Goal: Find contact information: Find contact information

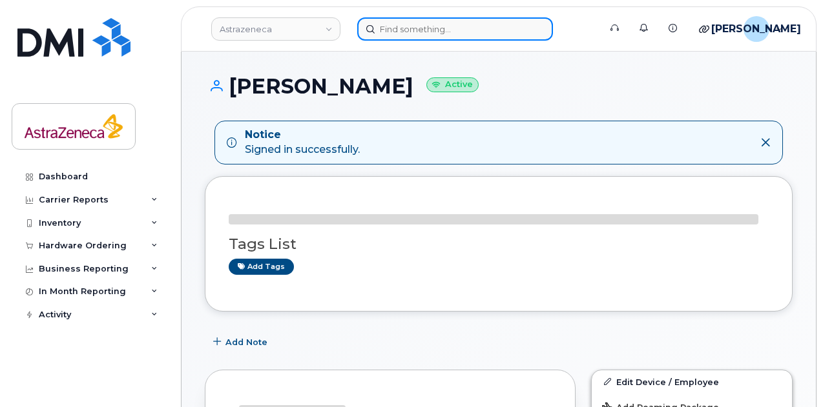
click at [385, 36] on input at bounding box center [455, 28] width 196 height 23
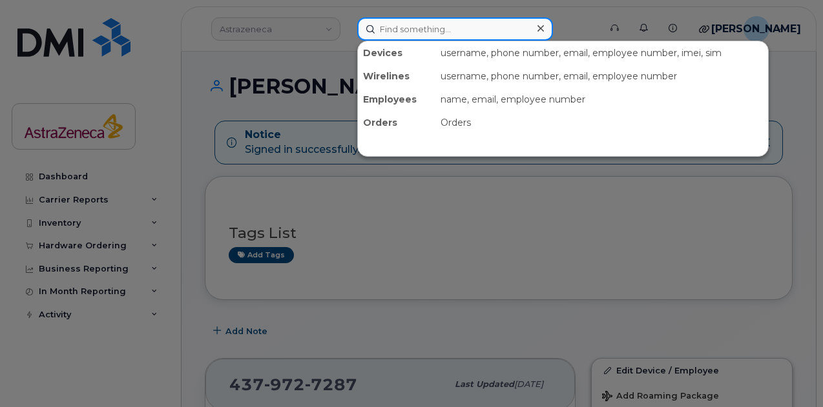
paste input "9054075262"
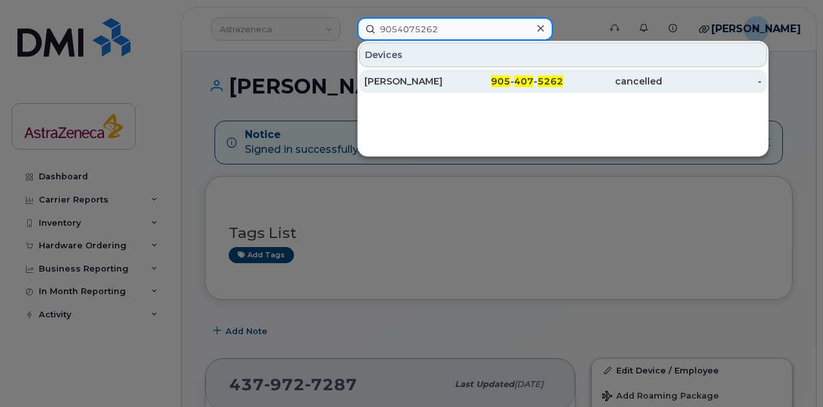
type input "9054075262"
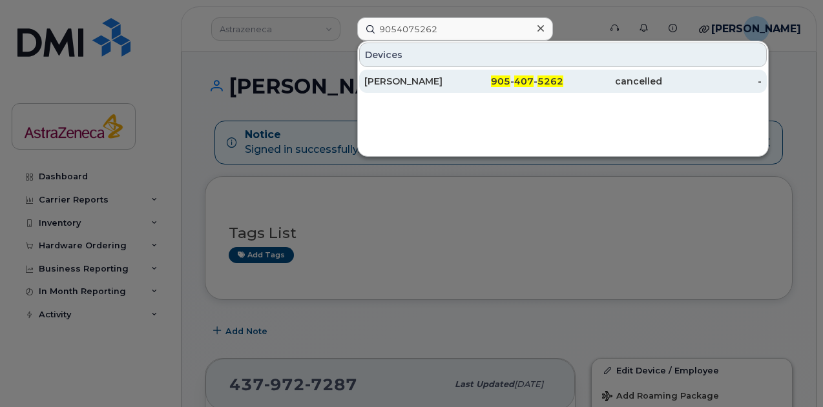
click at [396, 76] on div "[PERSON_NAME]" at bounding box center [413, 81] width 99 height 13
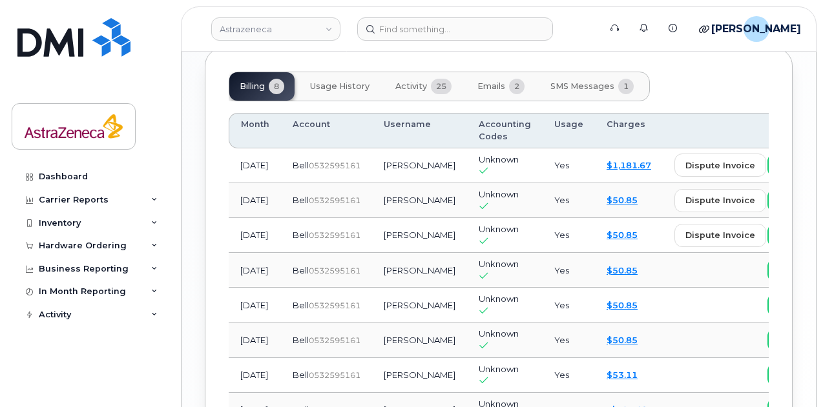
scroll to position [1003, 0]
click at [346, 213] on td "Bell  0532595161" at bounding box center [326, 202] width 91 height 35
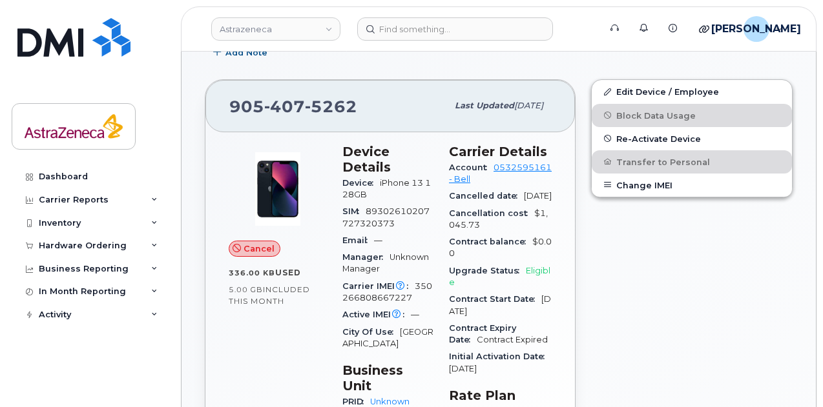
scroll to position [216, 0]
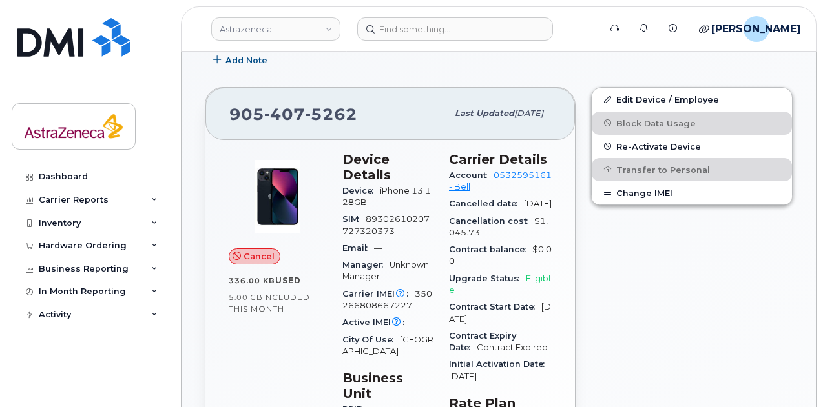
click at [721, 295] on div "Edit Device / Employee Block Data Usage Re-Activate Device Transfer to Personal…" at bounding box center [691, 297] width 217 height 437
click at [628, 147] on span "Re-Activate Device" at bounding box center [658, 146] width 85 height 10
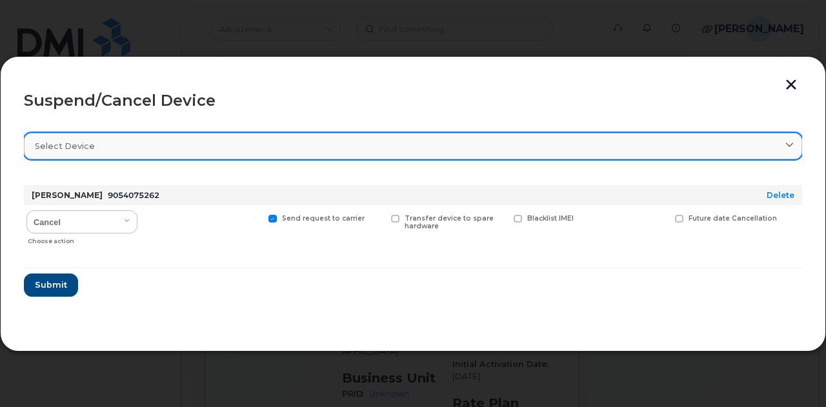
click at [244, 157] on link "Select device" at bounding box center [413, 146] width 779 height 26
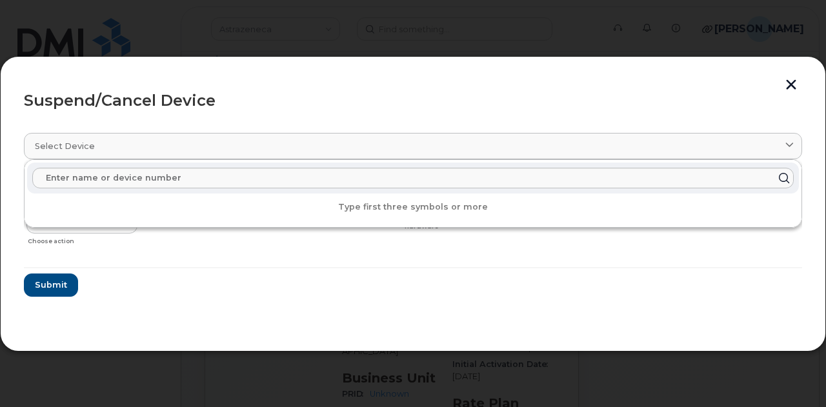
click at [249, 320] on section "Select device Type first three symbols or more Kaylyn Sutcliffe 9054075262 Dele…" at bounding box center [413, 224] width 779 height 207
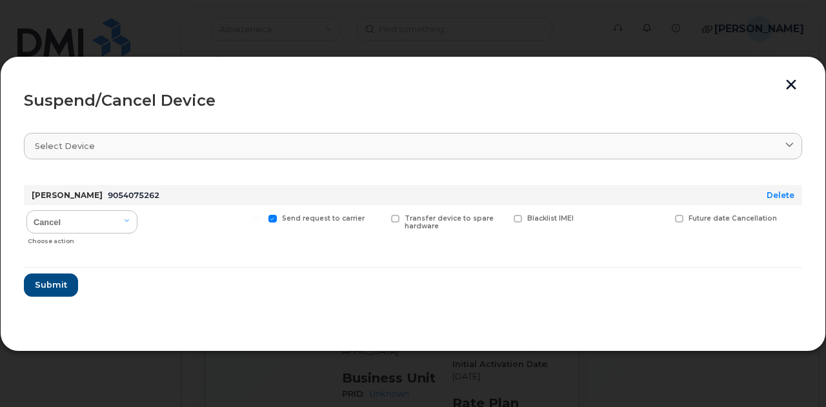
click at [789, 82] on button "button" at bounding box center [791, 86] width 19 height 14
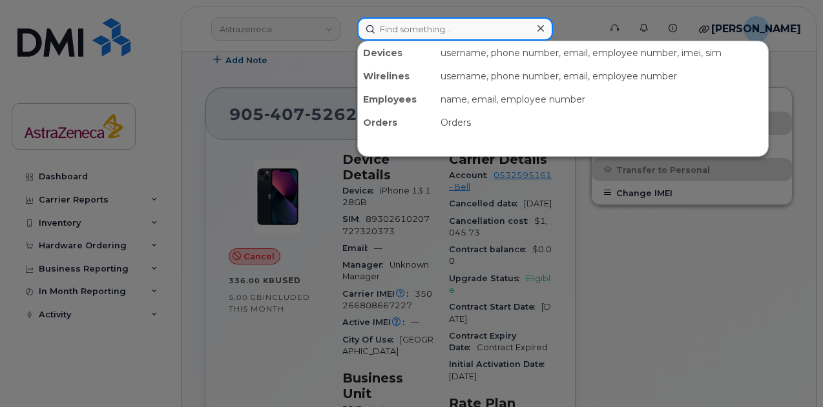
click at [407, 23] on input at bounding box center [455, 28] width 196 height 23
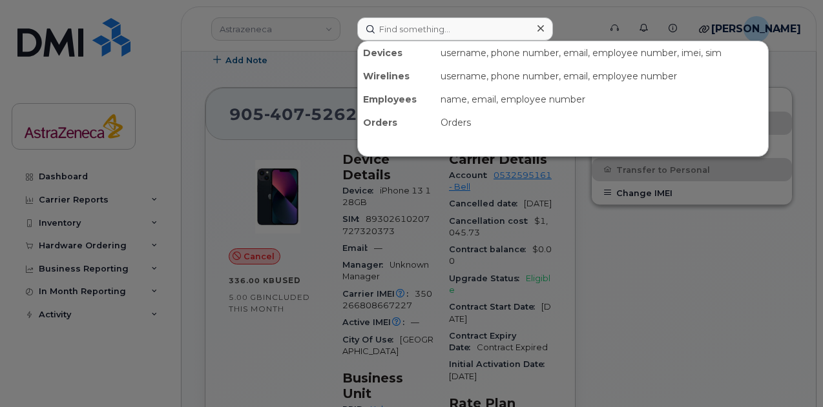
click at [573, 28] on div at bounding box center [411, 203] width 823 height 407
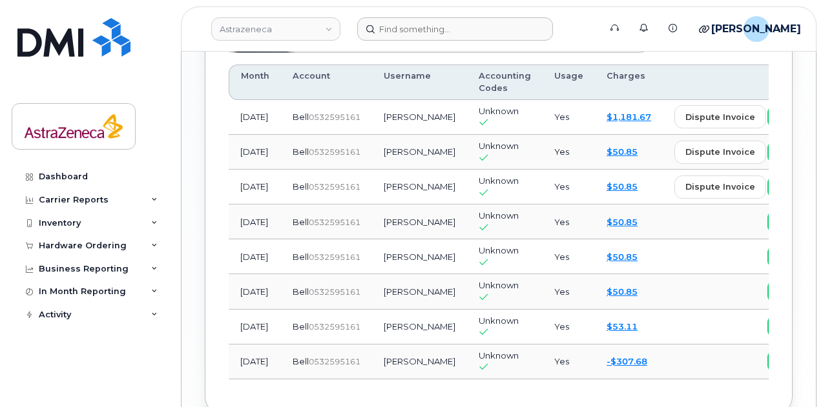
scroll to position [961, 0]
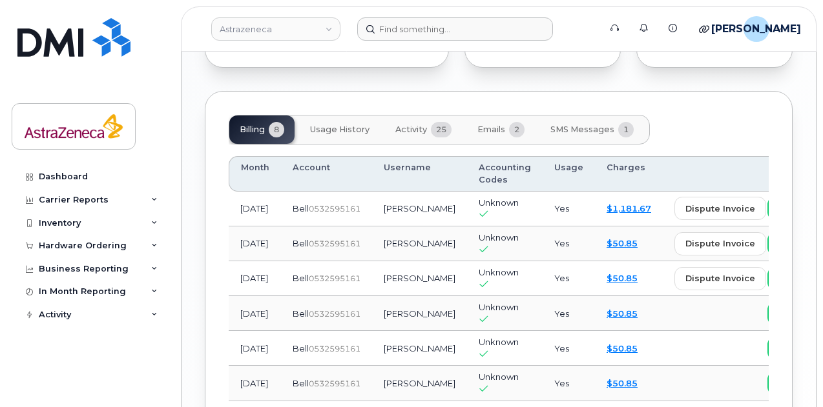
click at [342, 135] on span "Usage History" at bounding box center [339, 130] width 59 height 10
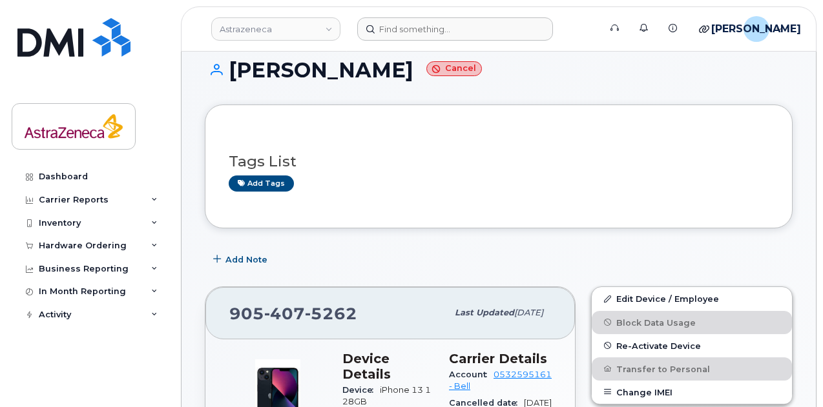
scroll to position [0, 0]
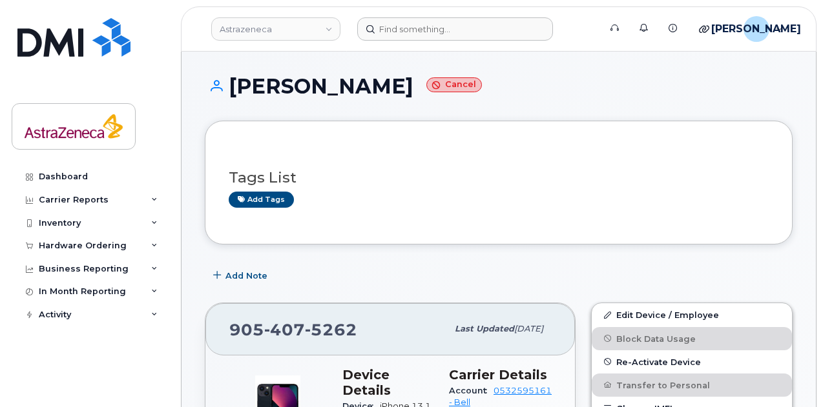
click at [409, 45] on header "Astrazeneca Support Alerts Knowledge Base Quicklinks Suspend / Cancel Device Ch…" at bounding box center [498, 28] width 635 height 45
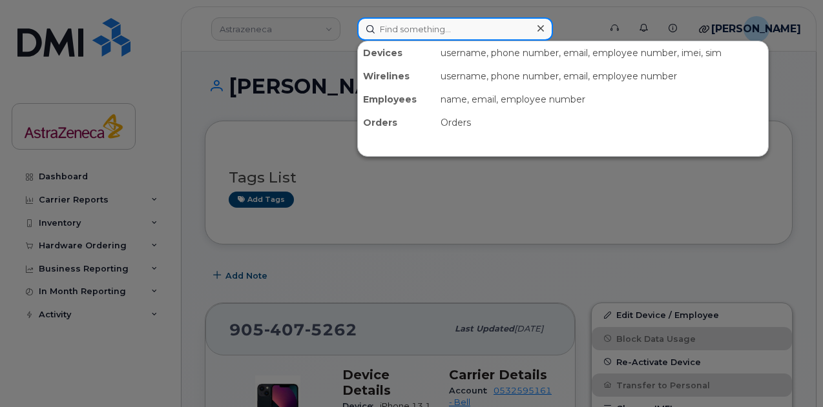
click at [411, 22] on input at bounding box center [455, 28] width 196 height 23
paste input "AZMobility2025!"
type input "AZMobility2025!"
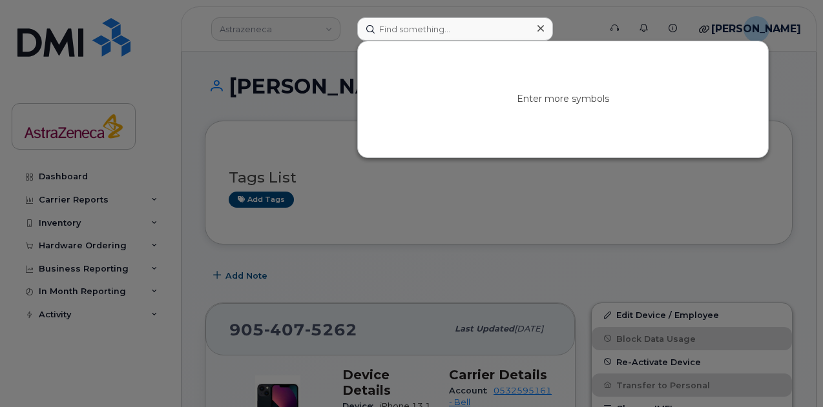
click at [248, 86] on div at bounding box center [411, 203] width 823 height 407
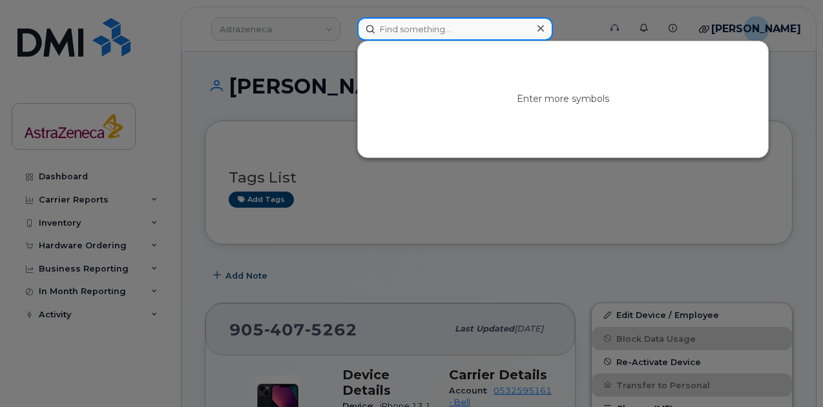
click at [408, 37] on input at bounding box center [455, 28] width 196 height 23
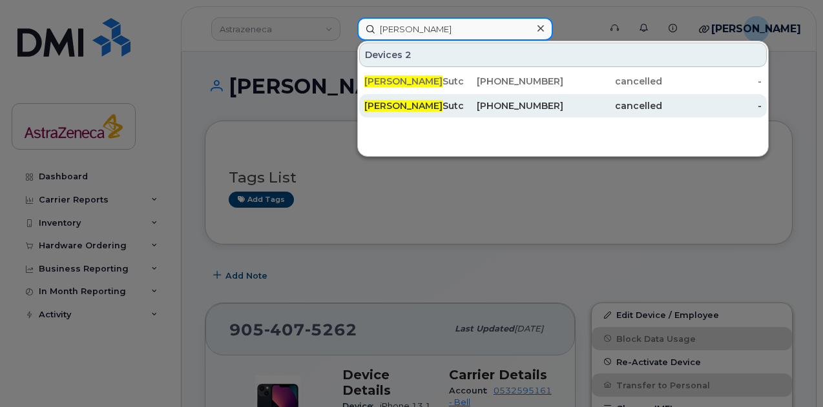
type input "kaylyn"
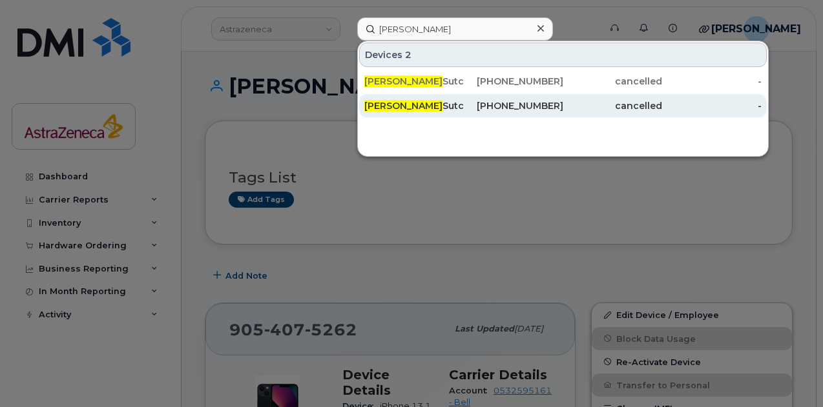
click at [408, 110] on div "Kaylyn Sutcliffe" at bounding box center [413, 105] width 99 height 13
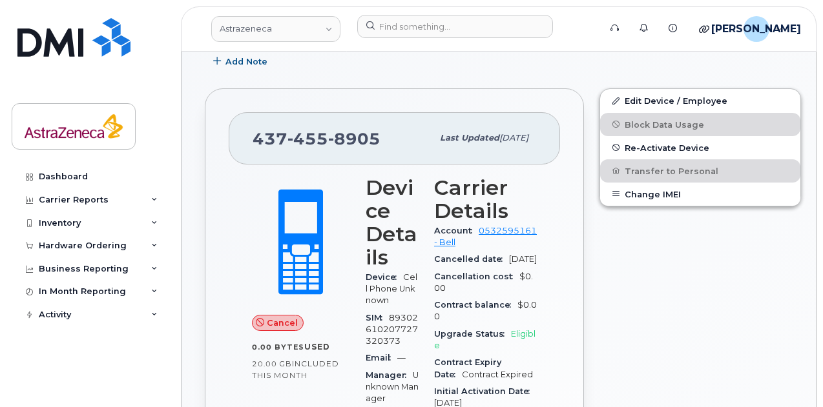
scroll to position [213, 0]
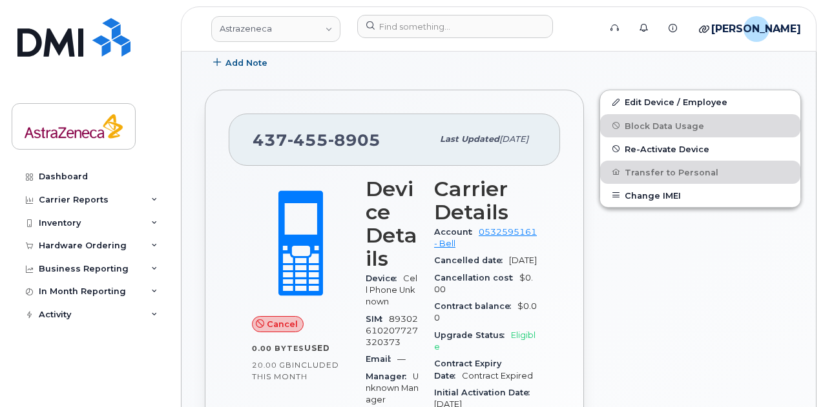
click at [359, 138] on span "8905" at bounding box center [354, 139] width 52 height 19
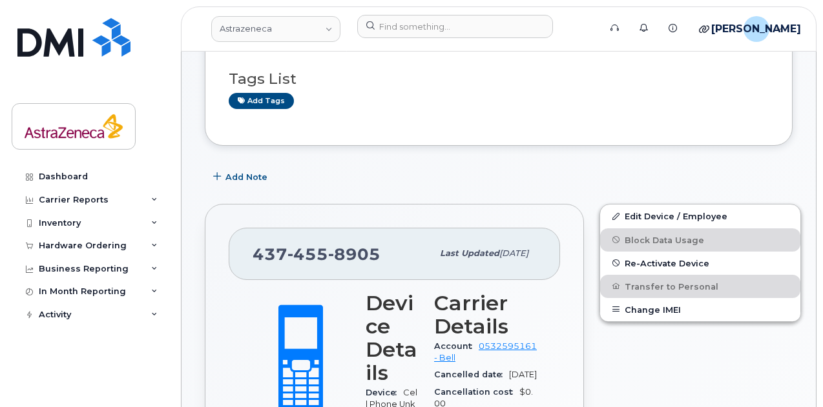
scroll to position [80, 0]
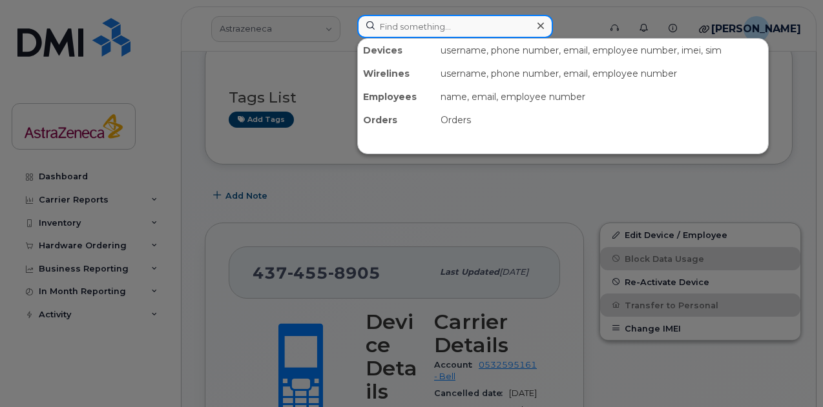
click at [402, 28] on input at bounding box center [455, 26] width 196 height 23
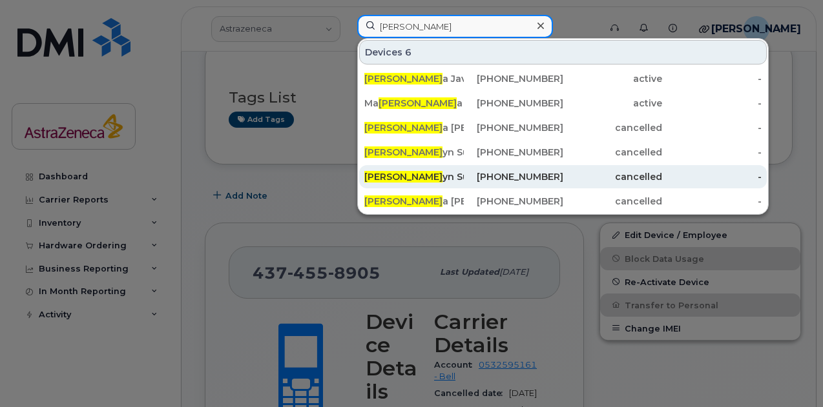
type input "kAYL"
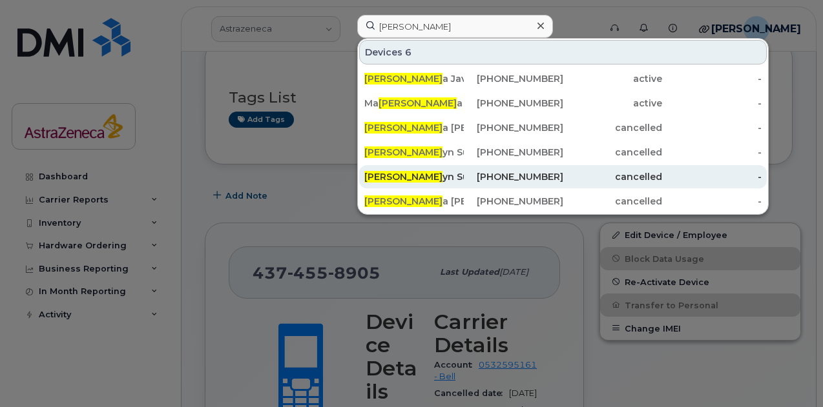
click at [444, 181] on div "Kayl yn Sutcliffe" at bounding box center [413, 176] width 99 height 13
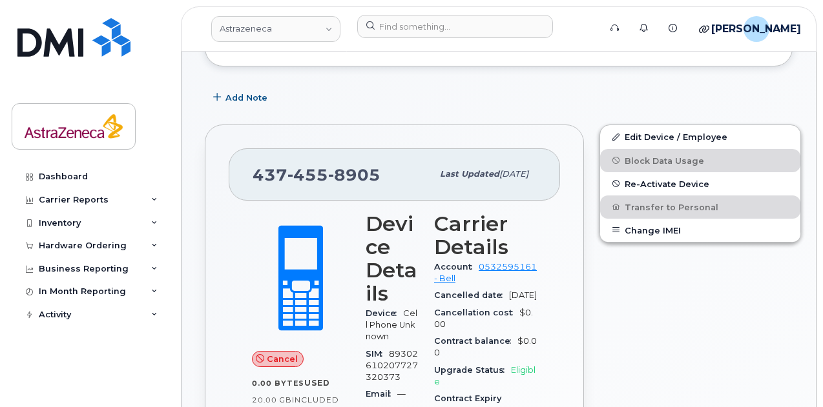
scroll to position [167, 0]
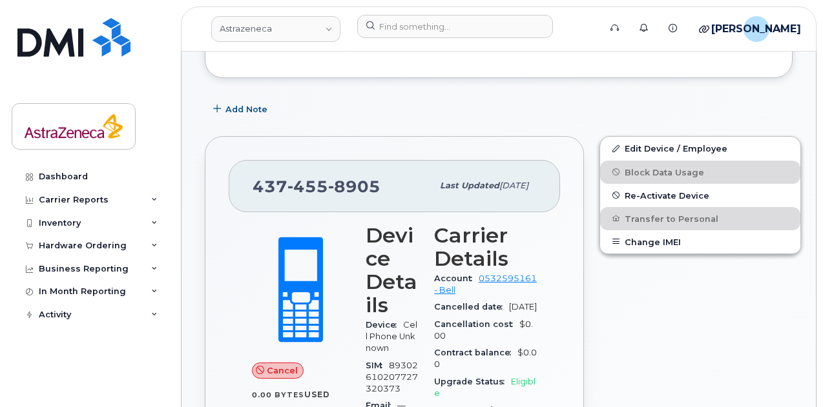
click at [343, 189] on span "8905" at bounding box center [354, 186] width 52 height 19
copy span "[PHONE_NUMBER]"
